Goal: Communication & Community: Answer question/provide support

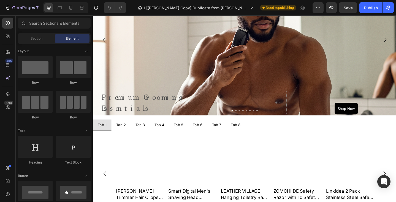
scroll to position [267, 0]
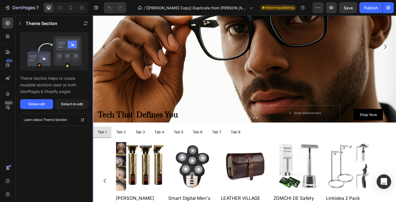
click at [385, 181] on icon "Open Intercom Messenger" at bounding box center [383, 181] width 6 height 7
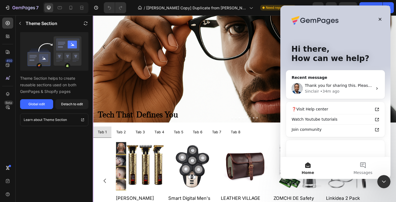
scroll to position [0, 0]
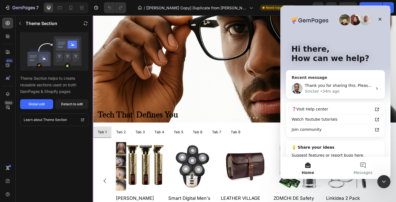
click at [325, 86] on span "Thank you for sharing this. Please give me a moment to check this for you." at bounding box center [377, 85] width 145 height 4
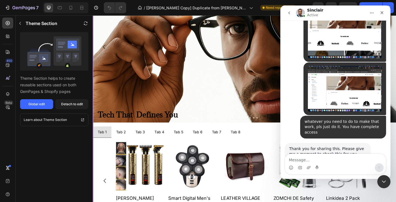
scroll to position [1932, 0]
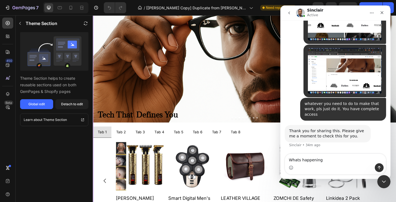
type textarea "Whats happening?"
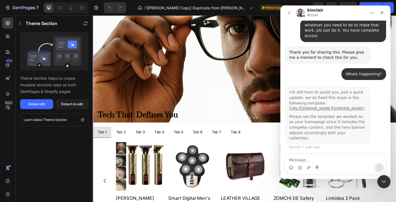
scroll to position [2022, 0]
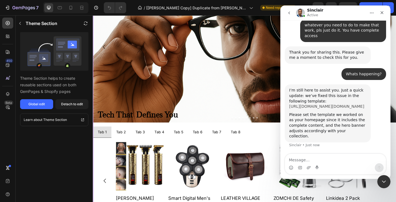
click at [324, 104] on link "[URL][DOMAIN_NAME][DOMAIN_NAME]" at bounding box center [326, 106] width 75 height 4
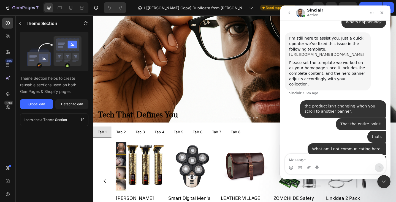
scroll to position [2094, 0]
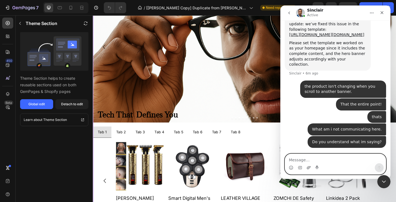
click at [309, 166] on icon "Upload attachment" at bounding box center [308, 168] width 4 height 4
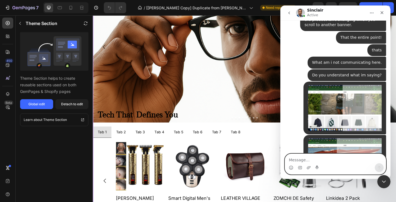
scroll to position [2254, 0]
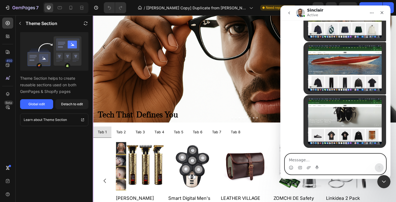
click at [289, 161] on textarea "Message…" at bounding box center [335, 158] width 101 height 9
type textarea "[DOMAIN_NAME]"
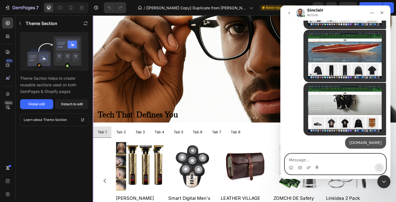
scroll to position [2266, 0]
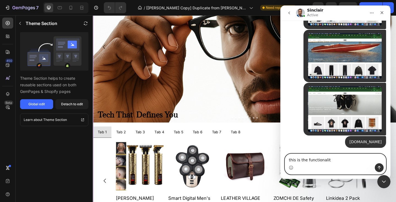
type textarea "this is the functionality"
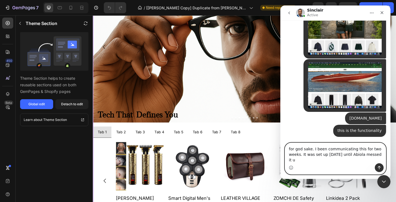
scroll to position [2290, 0]
type textarea "for god sake. I been communicating this for two weeks. It was set up [DATE] unt…"
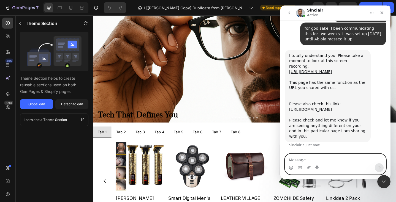
scroll to position [2416, 0]
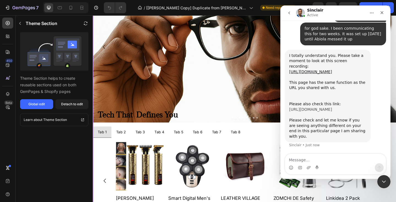
click at [315, 107] on link "[URL][DOMAIN_NAME]" at bounding box center [310, 109] width 43 height 4
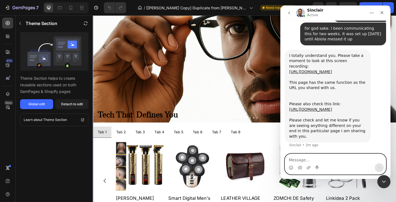
click at [293, 158] on textarea "Message…" at bounding box center [335, 158] width 101 height 9
click at [291, 160] on textarea "Message…" at bounding box center [335, 158] width 101 height 9
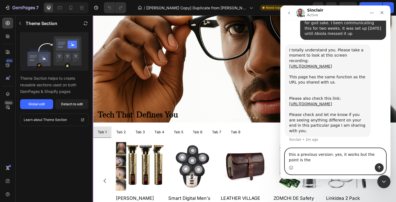
scroll to position [2421, 0]
type textarea "this a previous version: yes, it works but the point is the crops needed to be …"
click at [380, 167] on icon "Send a message…" at bounding box center [379, 168] width 4 height 4
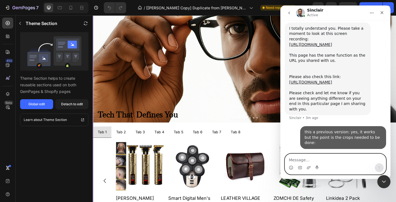
scroll to position [2437, 0]
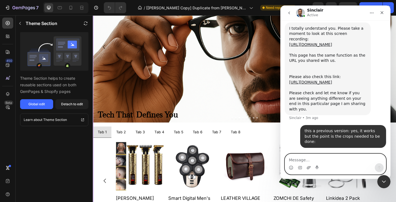
click at [309, 167] on icon "Upload attachment" at bounding box center [308, 168] width 4 height 4
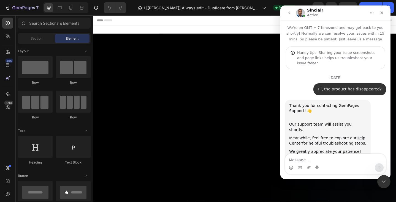
scroll to position [2022, 0]
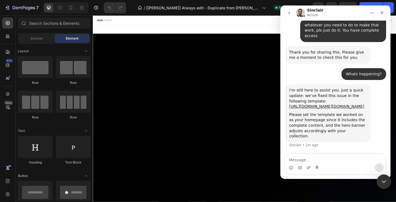
click at [383, 179] on icon "Close Intercom Messenger" at bounding box center [383, 181] width 7 height 7
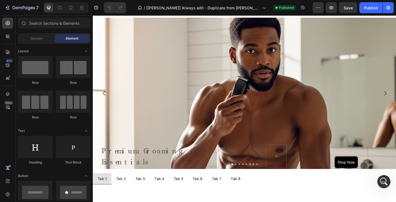
scroll to position [233, 0]
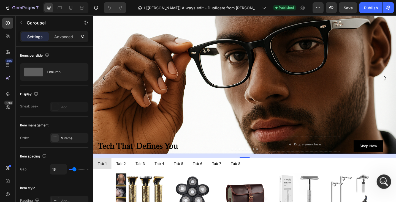
click at [385, 184] on icon "Open Intercom Messenger" at bounding box center [382, 181] width 9 height 9
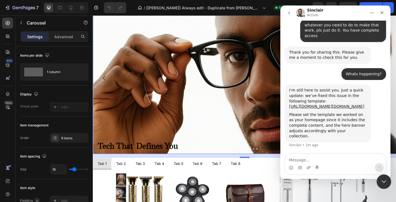
scroll to position [2022, 0]
click at [293, 163] on textarea "Message…" at bounding box center [335, 158] width 101 height 9
click at [305, 161] on textarea "the pruct isn't" at bounding box center [335, 158] width 101 height 9
click at [304, 161] on textarea "the pruction isn't" at bounding box center [335, 158] width 101 height 9
click at [309, 162] on textarea "the pruction isn't" at bounding box center [335, 158] width 101 height 9
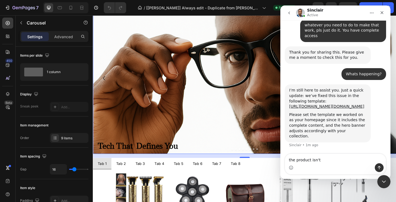
click at [323, 161] on textarea "the product isn't" at bounding box center [335, 158] width 101 height 9
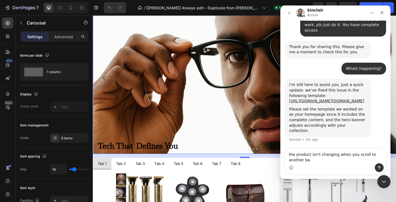
scroll to position [2027, 0]
type textarea "the product isn't changing when you scroll to another banner."
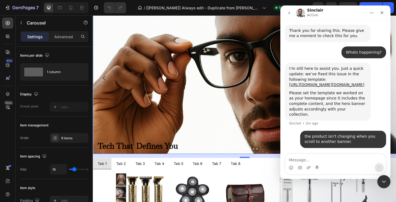
scroll to position [2044, 0]
type textarea "That the entire point!"
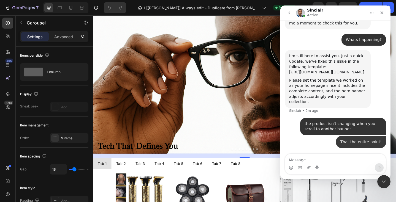
scroll to position [2056, 0]
type textarea "thats"
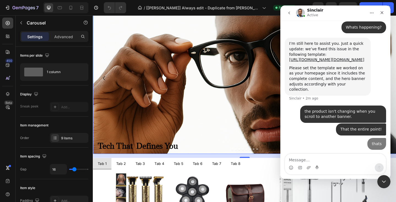
scroll to position [2069, 0]
click at [291, 162] on textarea "Message…" at bounding box center [335, 158] width 101 height 9
type textarea "What am i not communicating here."
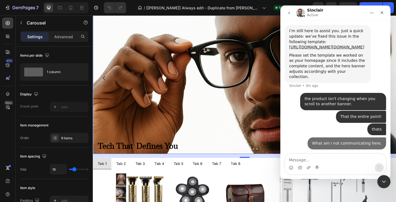
scroll to position [2081, 0]
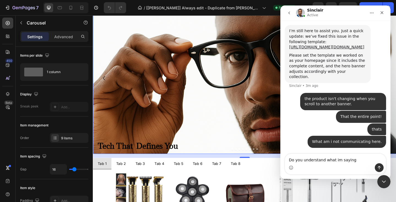
type textarea "Do you understand what im saying?"
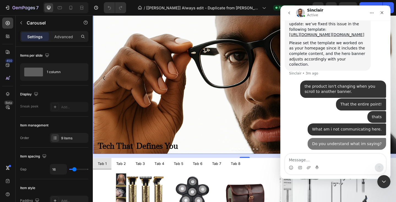
scroll to position [2094, 0]
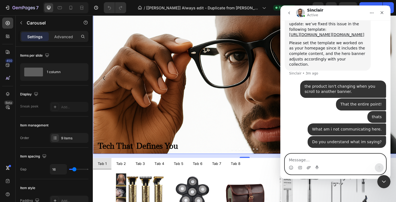
click at [307, 166] on icon "Upload attachment" at bounding box center [308, 168] width 4 height 4
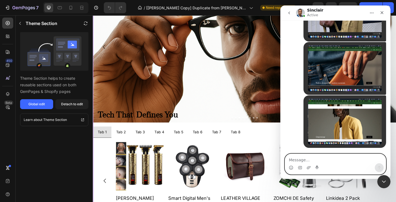
scroll to position [2651, 0]
click at [308, 168] on icon "Upload attachment" at bounding box center [309, 167] width 4 height 3
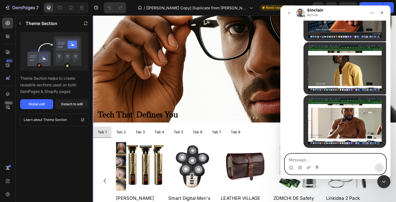
scroll to position [2704, 0]
type textarea "the last two their hes are cropped to low"
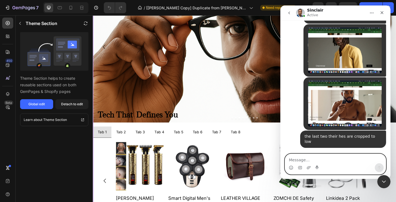
scroll to position [2664, 0]
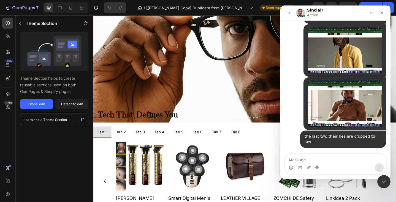
scroll to position [2716, 0]
click at [293, 159] on textarea "Message…" at bounding box center [335, 158] width 101 height 9
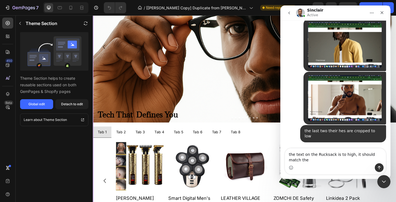
scroll to position [2722, 0]
type textarea "the text on the Rucksack is to high, it should match the other pages"
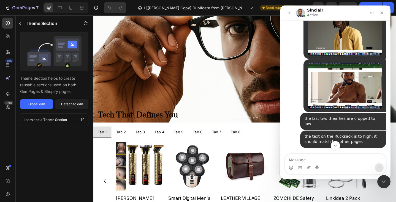
scroll to position [2734, 0]
click at [289, 159] on textarea "Message…" at bounding box center [335, 158] width 101 height 9
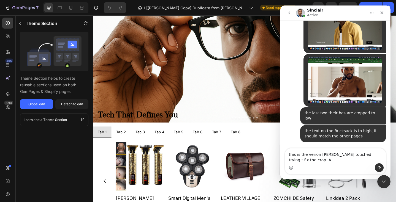
scroll to position [2740, 0]
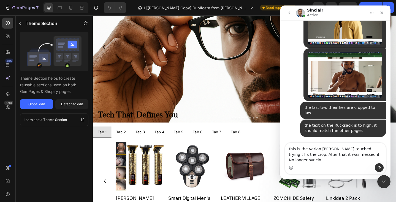
type textarea "this is the verion [PERSON_NAME] touched trying t fix the crop. After that it w…"
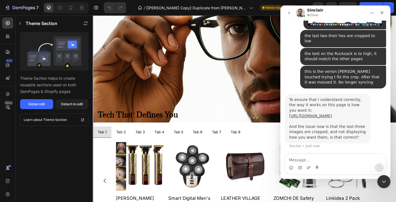
scroll to position [2834, 0]
click at [292, 159] on textarea "Message…" at bounding box center [335, 158] width 101 height 9
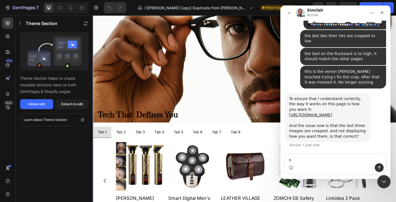
type textarea "no"
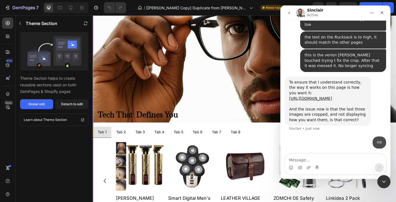
scroll to position [2850, 0]
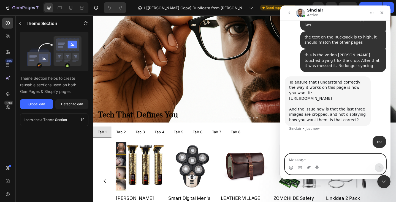
click at [309, 168] on icon "Upload attachment" at bounding box center [308, 168] width 4 height 4
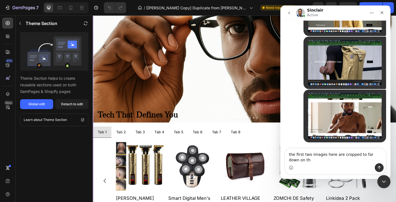
scroll to position [3015, 0]
type textarea "the first two images here are cropped to far down on their heads"
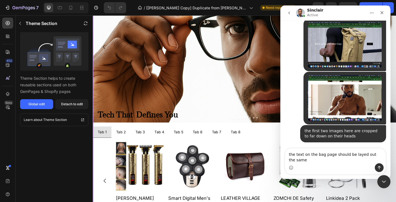
scroll to position [3033, 0]
type textarea "the text on the bag page should be layed out the same as the other pages"
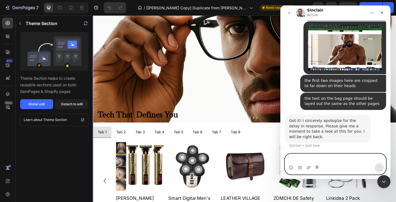
scroll to position [3078, 0]
click at [292, 160] on textarea "Message…" at bounding box center [335, 158] width 101 height 9
paste textarea "[URL][DOMAIN_NAME]"
click at [290, 154] on textarea "[URL][DOMAIN_NAME]" at bounding box center [335, 158] width 101 height 9
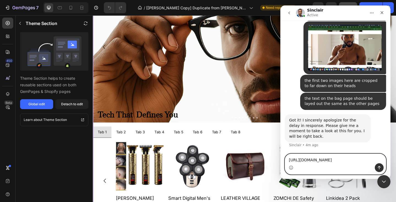
type textarea "[URL][DOMAIN_NAME]"
click at [379, 168] on icon "Send a message…" at bounding box center [379, 168] width 3 height 4
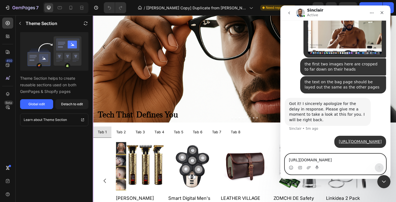
scroll to position [3111, 0]
click at [291, 160] on textarea "[URL][DOMAIN_NAME]" at bounding box center [335, 158] width 101 height 9
type textarea "this is the correct layout"
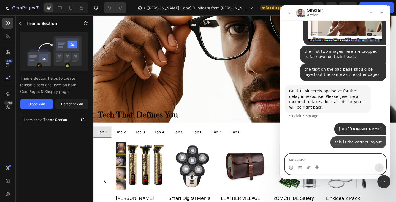
scroll to position [3123, 0]
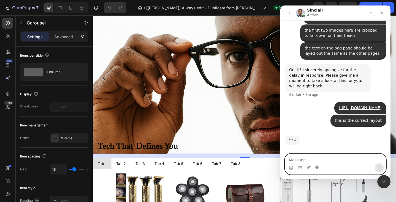
scroll to position [3134, 0]
click at [291, 160] on textarea "Message…" at bounding box center [335, 158] width 101 height 9
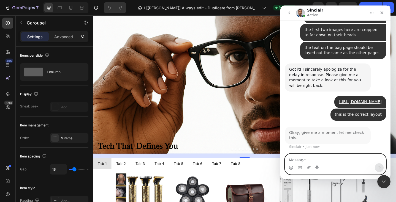
scroll to position [3129, 0]
click at [307, 167] on icon "Upload attachment" at bounding box center [309, 167] width 4 height 3
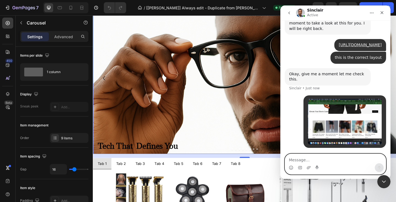
scroll to position [3186, 0]
click at [298, 160] on textarea "Message…" at bounding box center [335, 158] width 101 height 9
type textarea "the short need to be fixed. They are blurred"
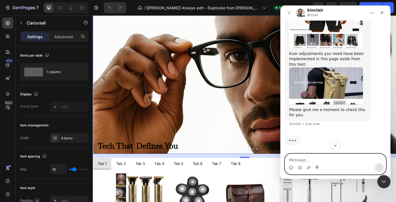
scroll to position [3286, 0]
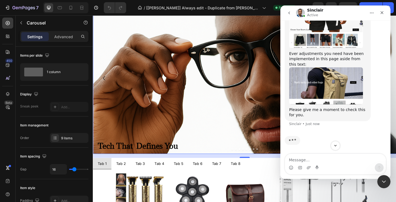
click at [322, 11] on link "[URL][DOMAIN_NAME]" at bounding box center [310, 8] width 43 height 4
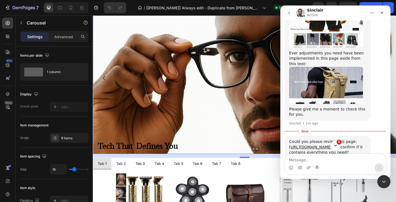
click at [337, 145] on button "1" at bounding box center [335, 146] width 10 height 10
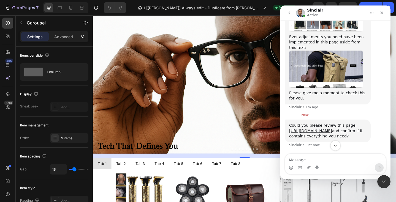
scroll to position [1, 0]
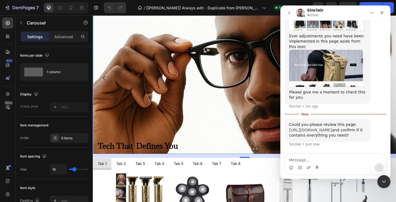
click at [301, 128] on link "[URL][DOMAIN_NAME]" at bounding box center [310, 130] width 43 height 4
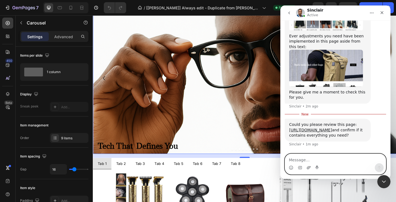
click at [309, 167] on icon "Upload attachment" at bounding box center [309, 167] width 4 height 3
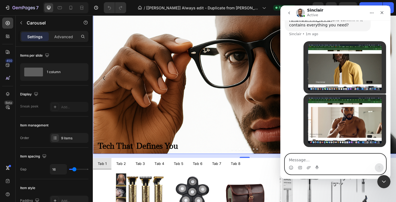
scroll to position [3515, 0]
click at [293, 160] on textarea "Message…" at bounding box center [335, 158] width 101 height 9
type textarea "their heads are stll cropped off"
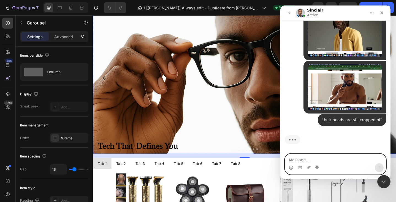
scroll to position [3548, 0]
click at [296, 159] on textarea "Message…" at bounding box center [335, 158] width 101 height 9
type textarea "needs to be cropped above the waist band"
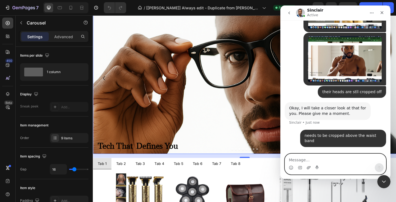
scroll to position [3571, 0]
click at [307, 166] on icon "Upload attachment" at bounding box center [308, 168] width 4 height 4
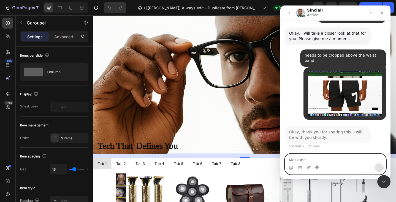
scroll to position [3646, 0]
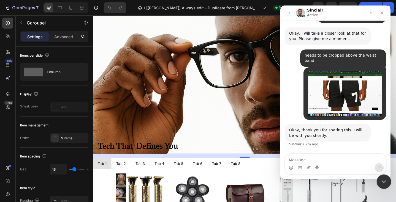
click at [381, 181] on icon "Close Intercom Messenger" at bounding box center [383, 181] width 7 height 7
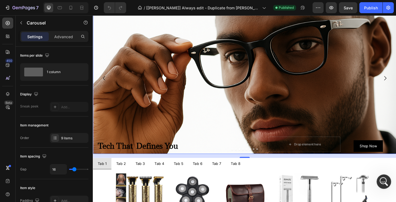
click at [383, 181] on icon "Open Intercom Messenger" at bounding box center [382, 181] width 9 height 9
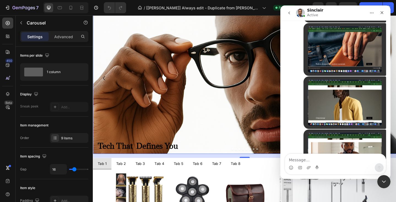
scroll to position [3635, 0]
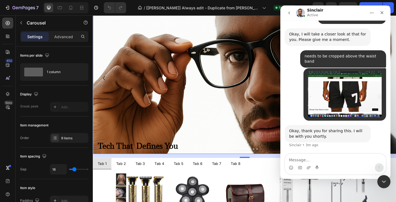
click at [295, 160] on textarea "Message…" at bounding box center [335, 158] width 101 height 9
type textarea "please follow these crops"
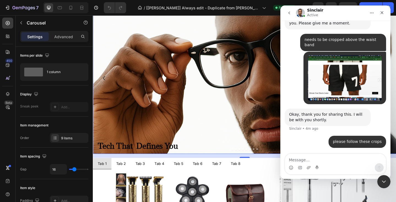
type textarea "[URL][DOMAIN_NAME]"
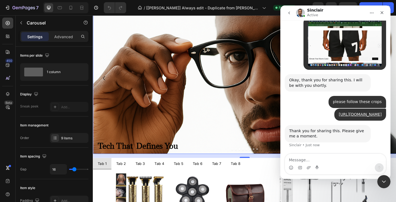
scroll to position [3702, 0]
